Goal: Check status

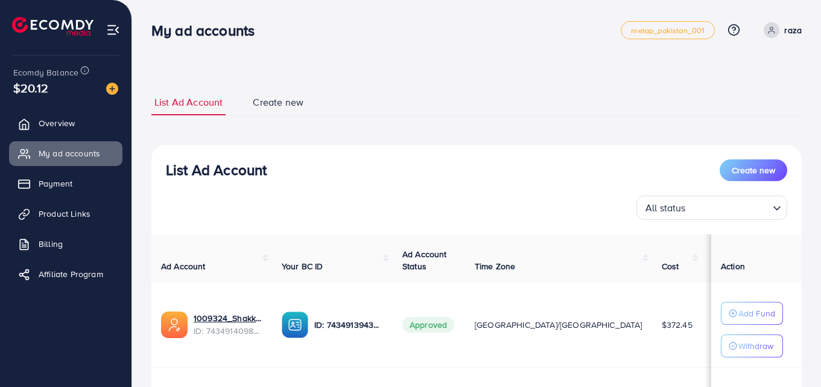
scroll to position [156, 0]
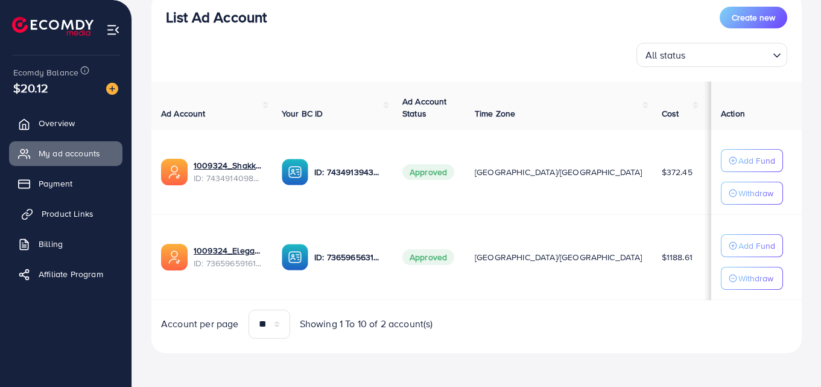
click at [78, 218] on span "Product Links" at bounding box center [68, 214] width 52 height 12
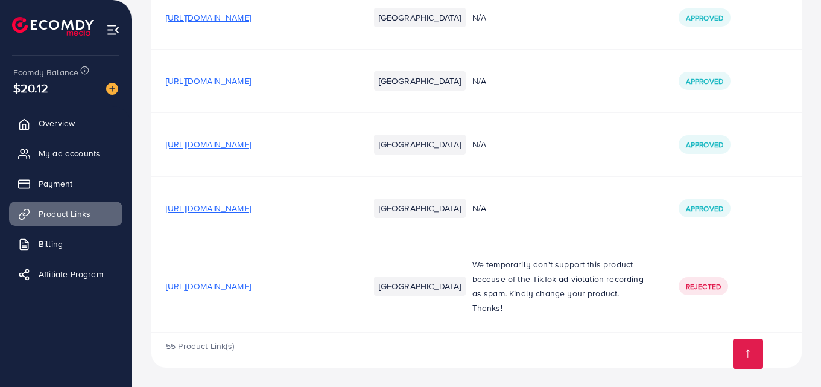
scroll to position [3618, 0]
click at [237, 207] on span "[URL][DOMAIN_NAME]" at bounding box center [208, 208] width 85 height 12
click at [250, 211] on span "[URL][DOMAIN_NAME]" at bounding box center [208, 208] width 85 height 12
click at [251, 212] on span "[URL][DOMAIN_NAME]" at bounding box center [208, 208] width 85 height 12
click at [60, 160] on link "My ad accounts" at bounding box center [65, 153] width 113 height 24
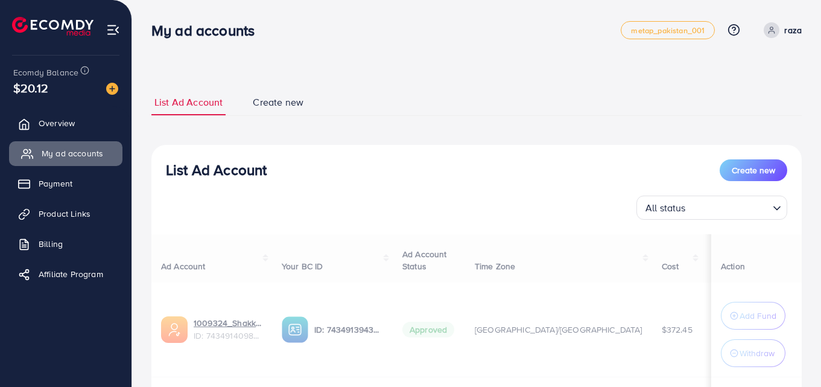
scroll to position [175, 0]
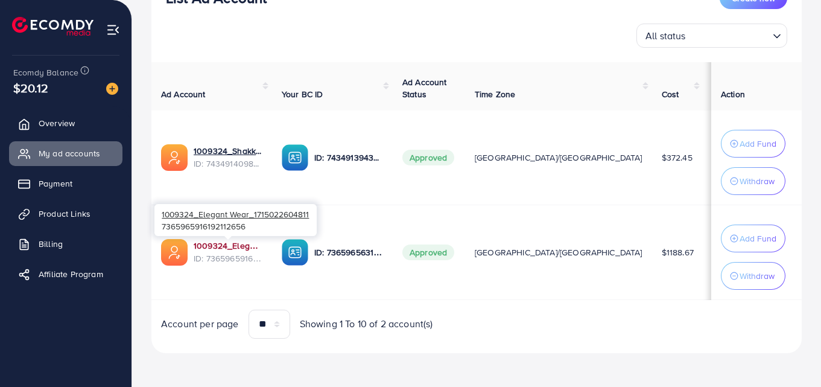
click at [226, 244] on link "1009324_Elegant Wear_1715022604811" at bounding box center [228, 246] width 69 height 12
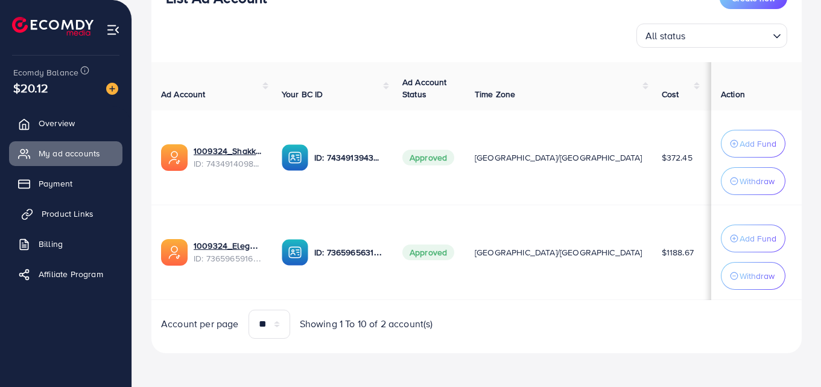
click at [67, 212] on span "Product Links" at bounding box center [68, 214] width 52 height 12
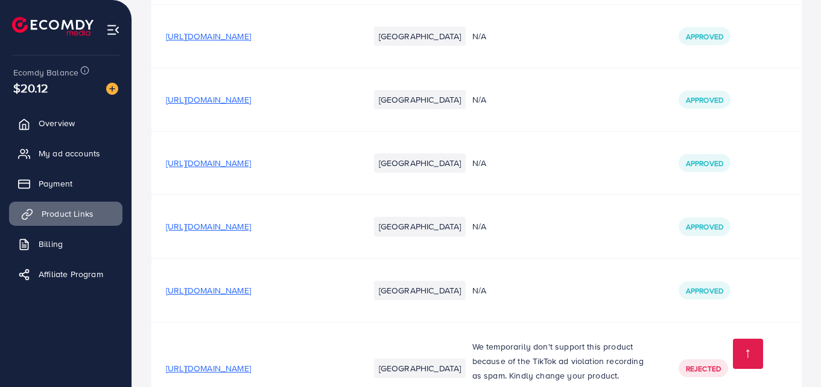
scroll to position [3618, 0]
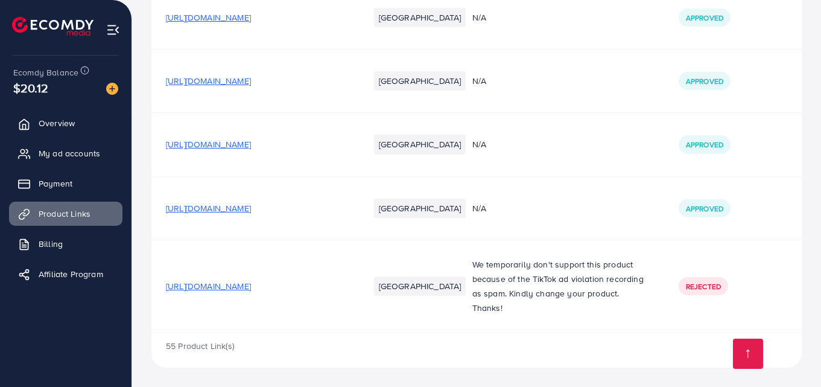
click at [251, 211] on span "[URL][DOMAIN_NAME]" at bounding box center [208, 208] width 85 height 12
click at [56, 148] on span "My ad accounts" at bounding box center [73, 153] width 62 height 12
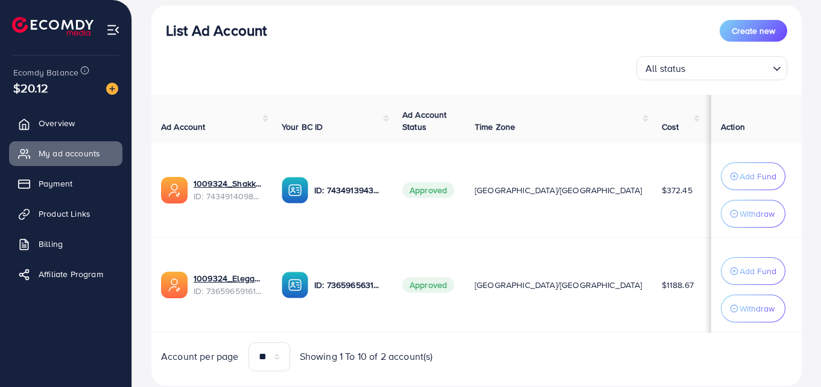
scroll to position [175, 0]
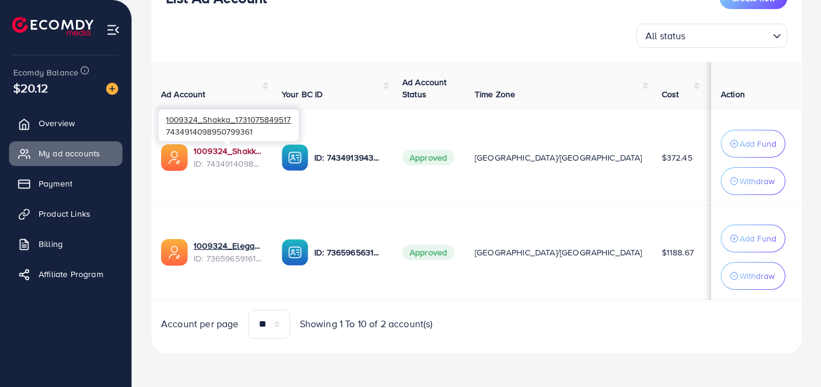
click at [209, 145] on link "1009324_Shakka_1731075849517" at bounding box center [228, 151] width 69 height 12
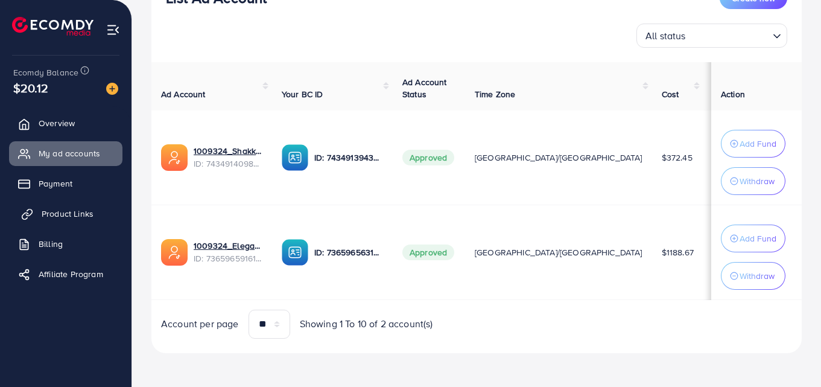
click at [56, 215] on span "Product Links" at bounding box center [68, 214] width 52 height 12
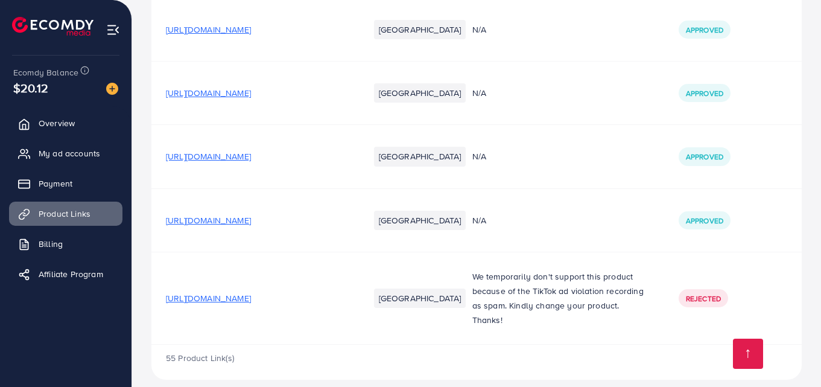
scroll to position [3618, 0]
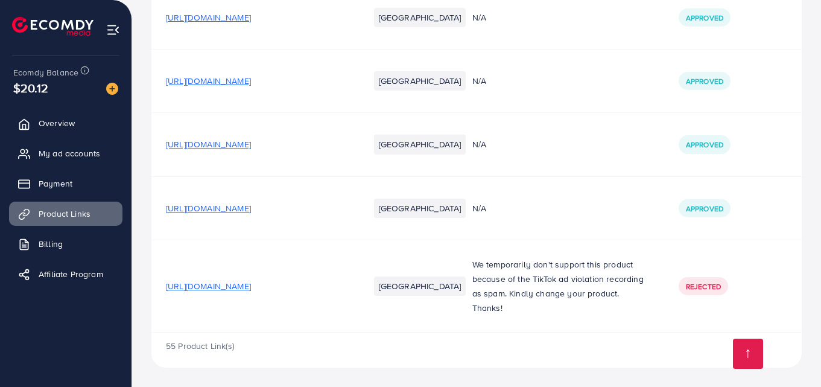
click at [241, 209] on span "[URL][DOMAIN_NAME]" at bounding box center [208, 208] width 85 height 12
